Goal: Obtain resource: Obtain resource

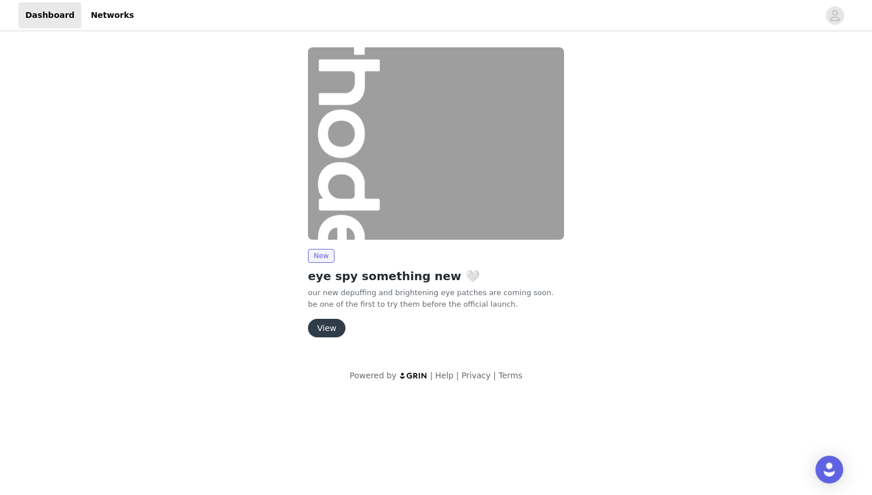
click at [319, 327] on button "View" at bounding box center [327, 328] width 38 height 18
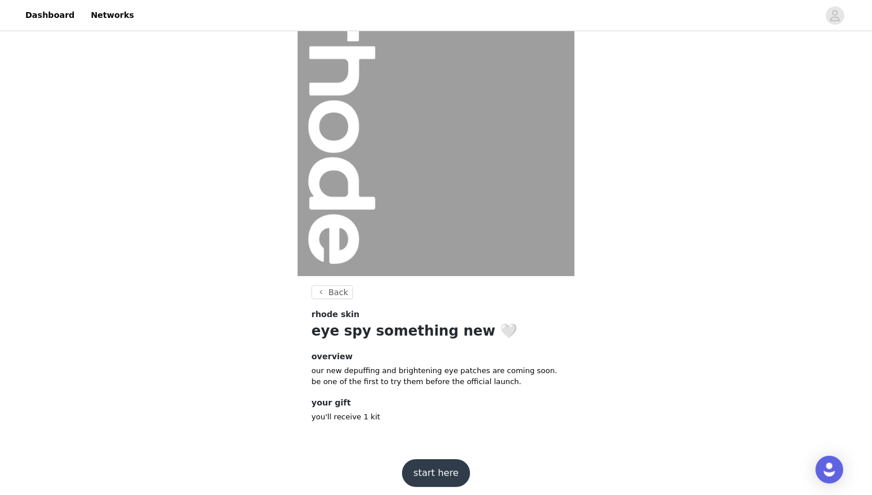
scroll to position [41, 0]
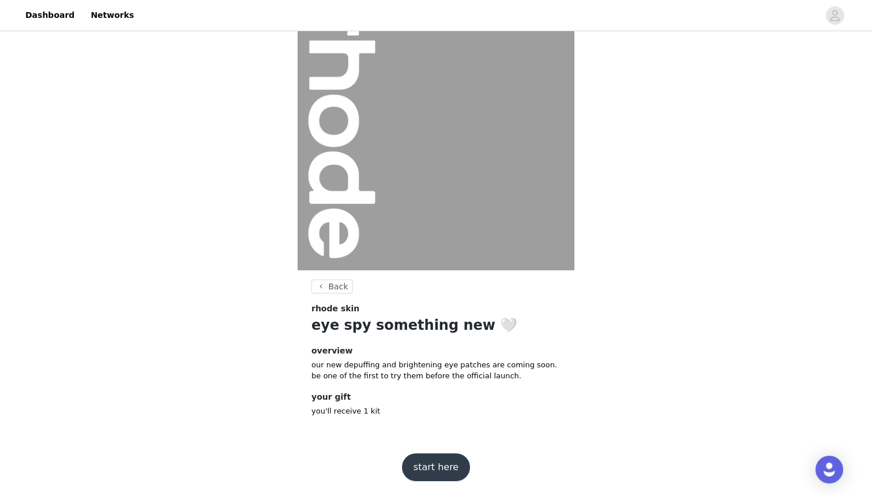
click at [429, 464] on button "start here" at bounding box center [436, 467] width 68 height 28
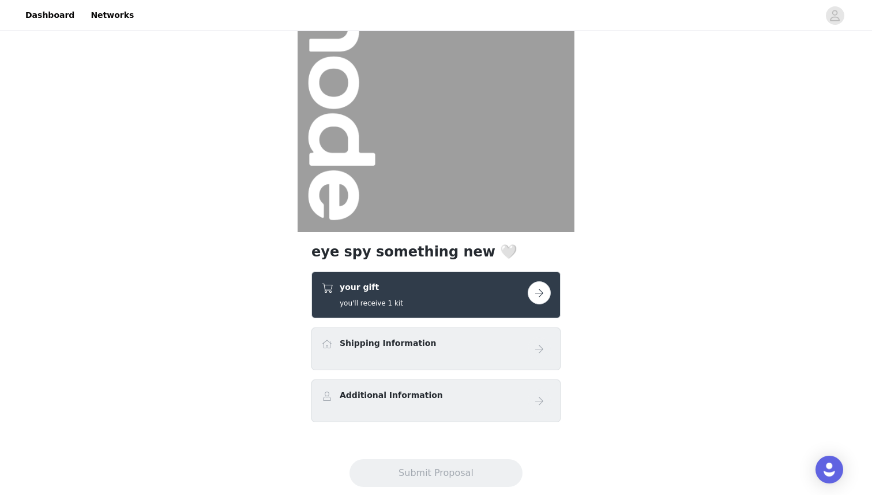
scroll to position [104, 0]
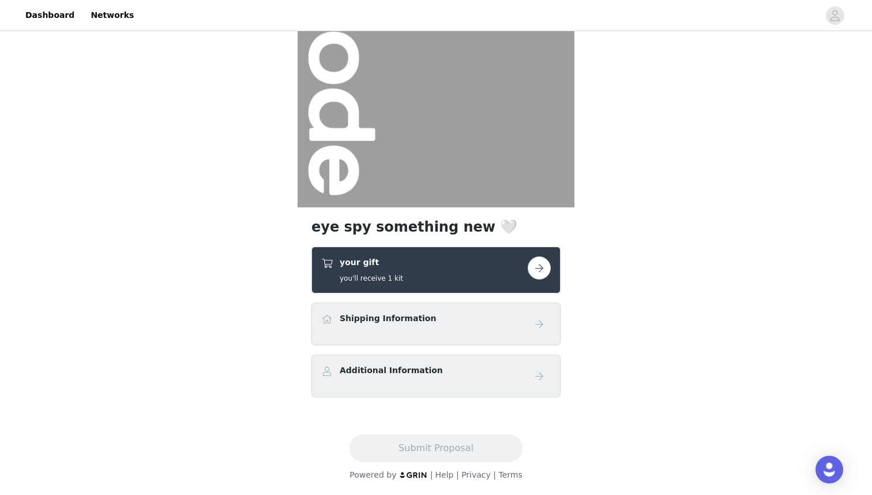
click at [541, 268] on button "button" at bounding box center [539, 267] width 23 height 23
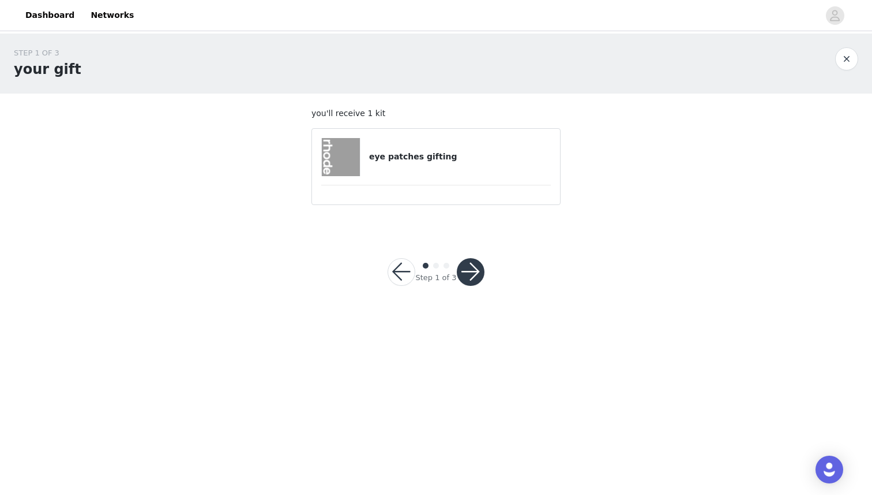
click at [369, 164] on div "eye patches gifting" at bounding box center [436, 157] width 230 height 38
click at [328, 158] on img at bounding box center [341, 157] width 38 height 38
click at [470, 283] on button "button" at bounding box center [471, 272] width 28 height 28
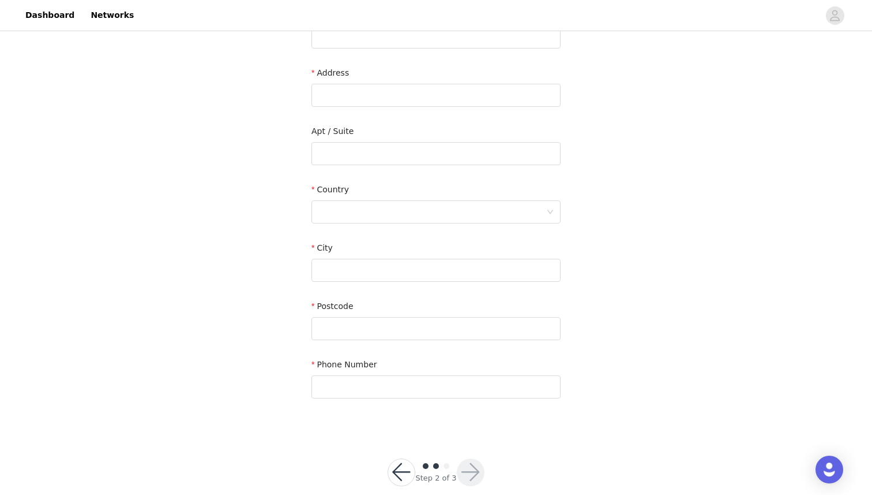
scroll to position [234, 0]
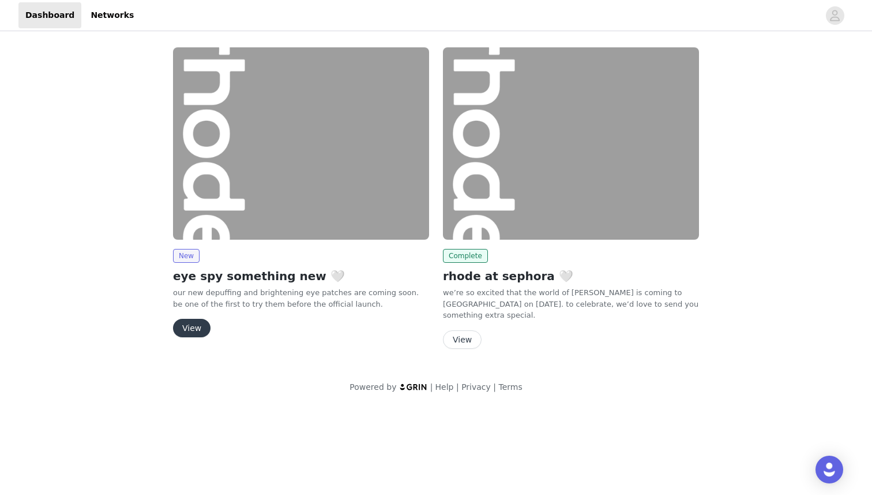
click at [190, 327] on button "View" at bounding box center [192, 328] width 38 height 18
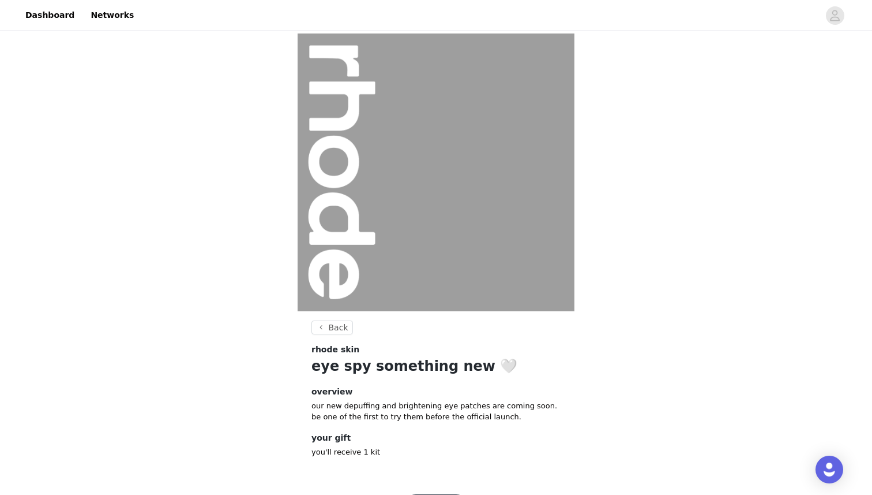
scroll to position [41, 0]
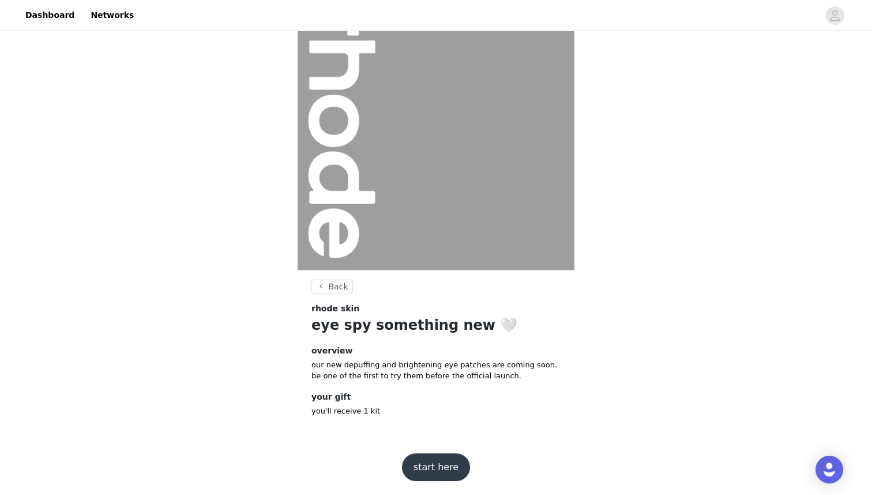
click at [431, 466] on button "start here" at bounding box center [436, 467] width 68 height 28
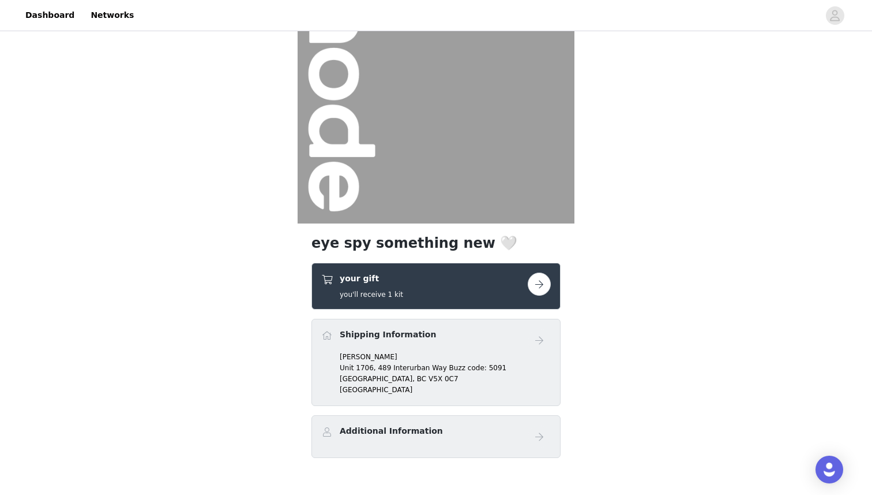
scroll to position [148, 0]
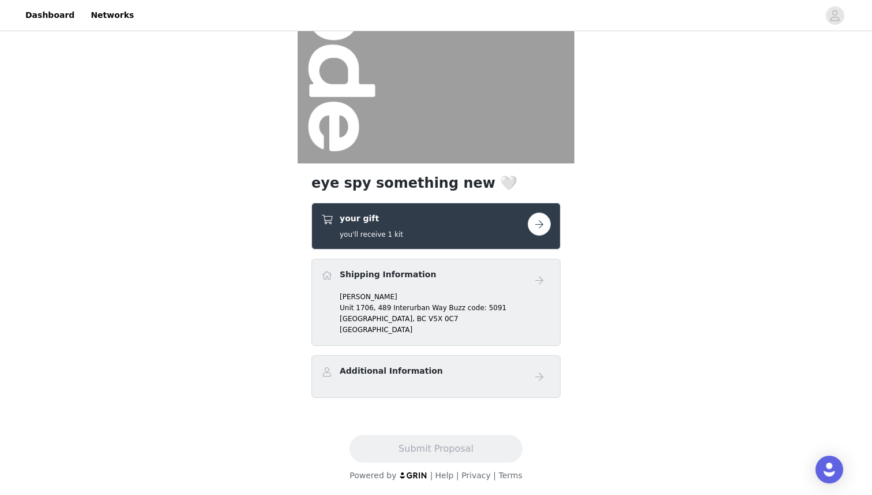
click at [537, 226] on button "button" at bounding box center [539, 223] width 23 height 23
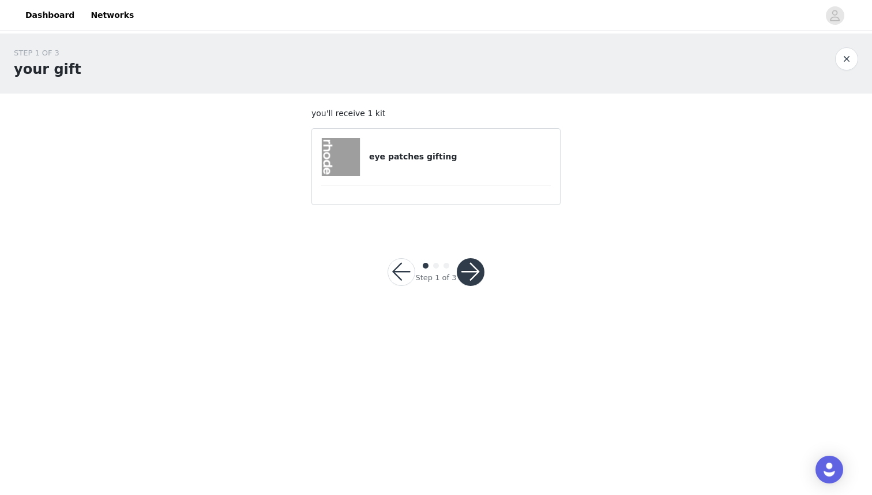
click at [462, 270] on button "button" at bounding box center [471, 272] width 28 height 28
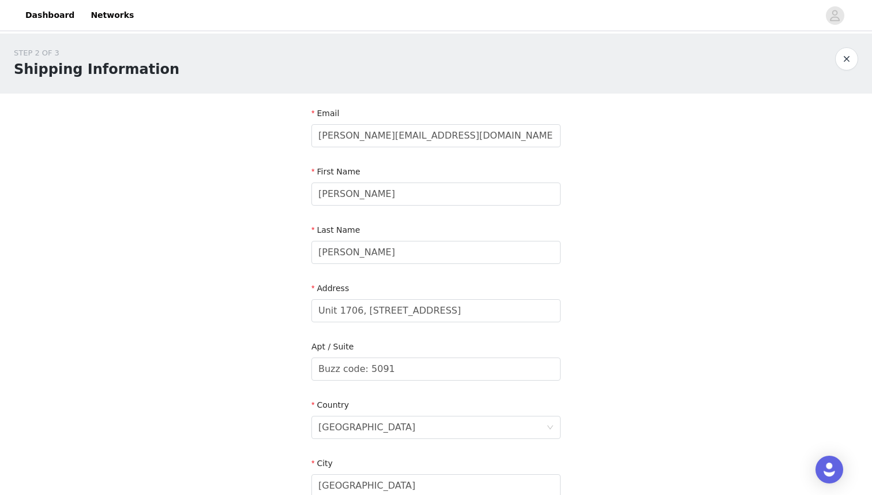
scroll to position [292, 0]
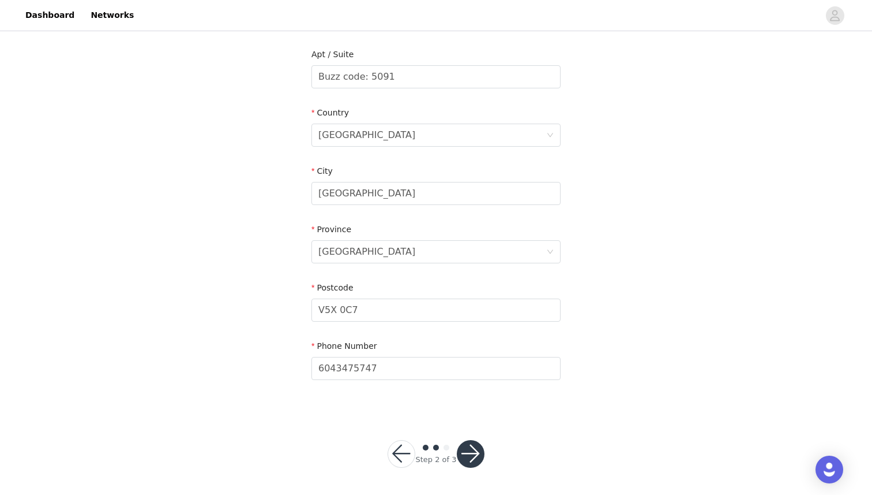
click at [465, 452] on button "button" at bounding box center [471, 454] width 28 height 28
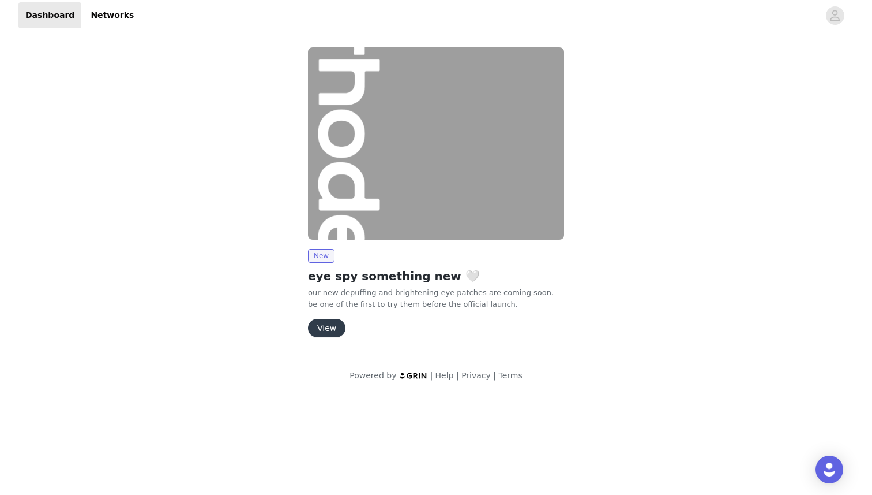
click at [321, 332] on button "View" at bounding box center [327, 328] width 38 height 18
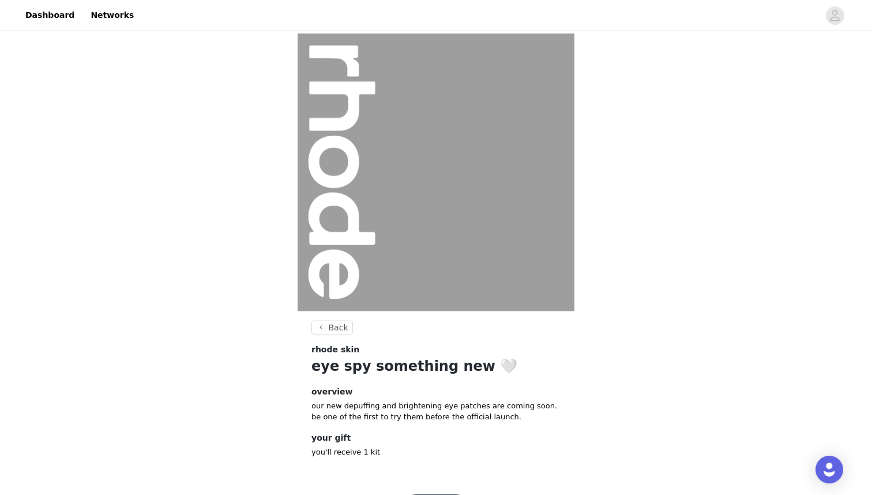
scroll to position [41, 0]
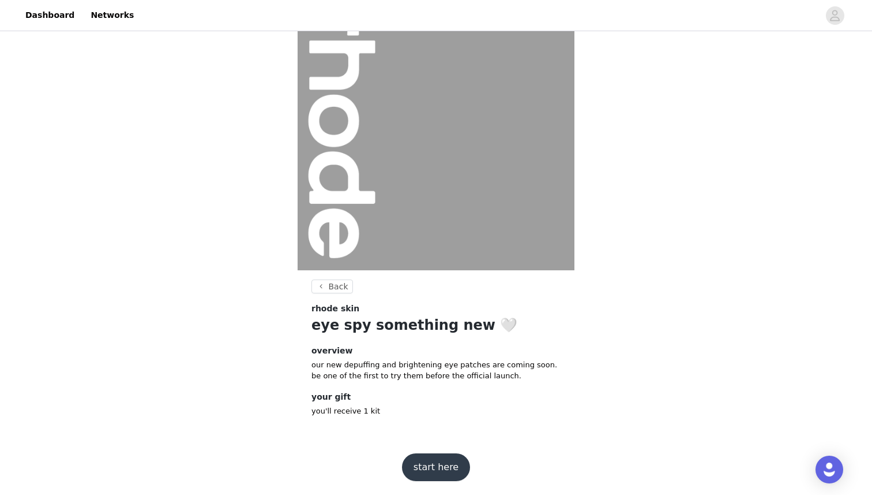
click at [429, 477] on button "start here" at bounding box center [436, 467] width 68 height 28
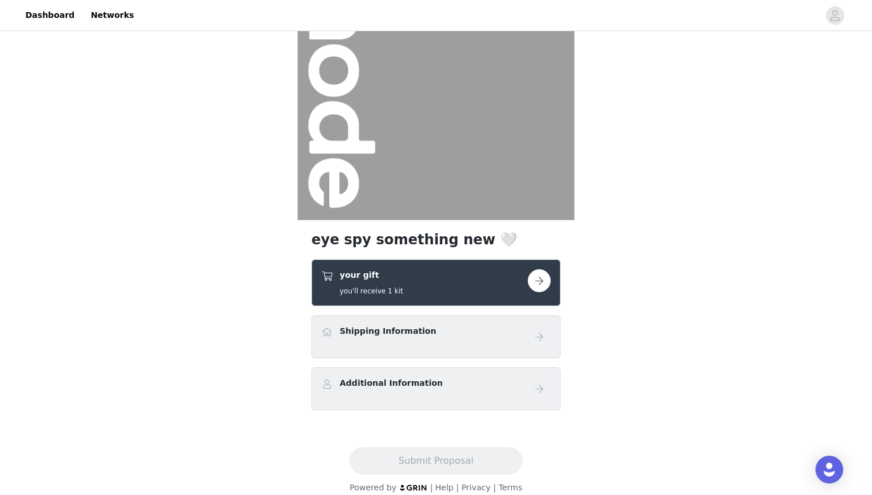
scroll to position [98, 0]
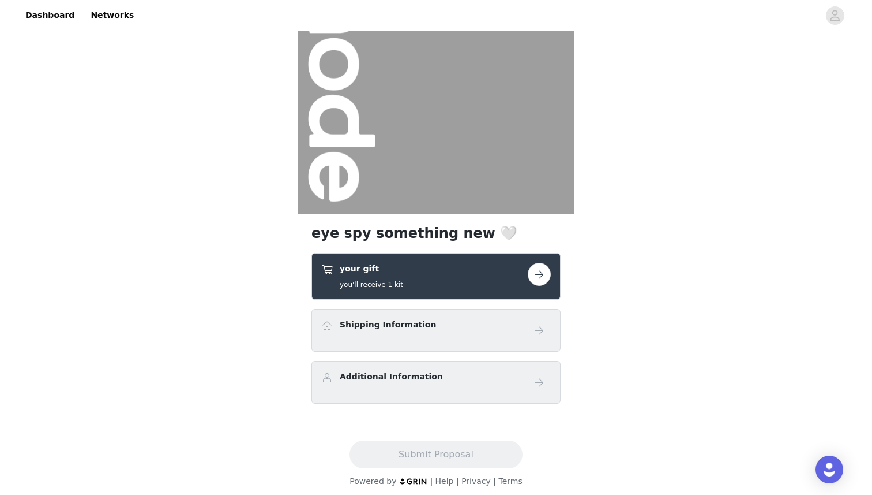
click at [455, 269] on div "your gift you'll receive 1 kit" at bounding box center [424, 276] width 207 height 27
